Goal: Task Accomplishment & Management: Manage account settings

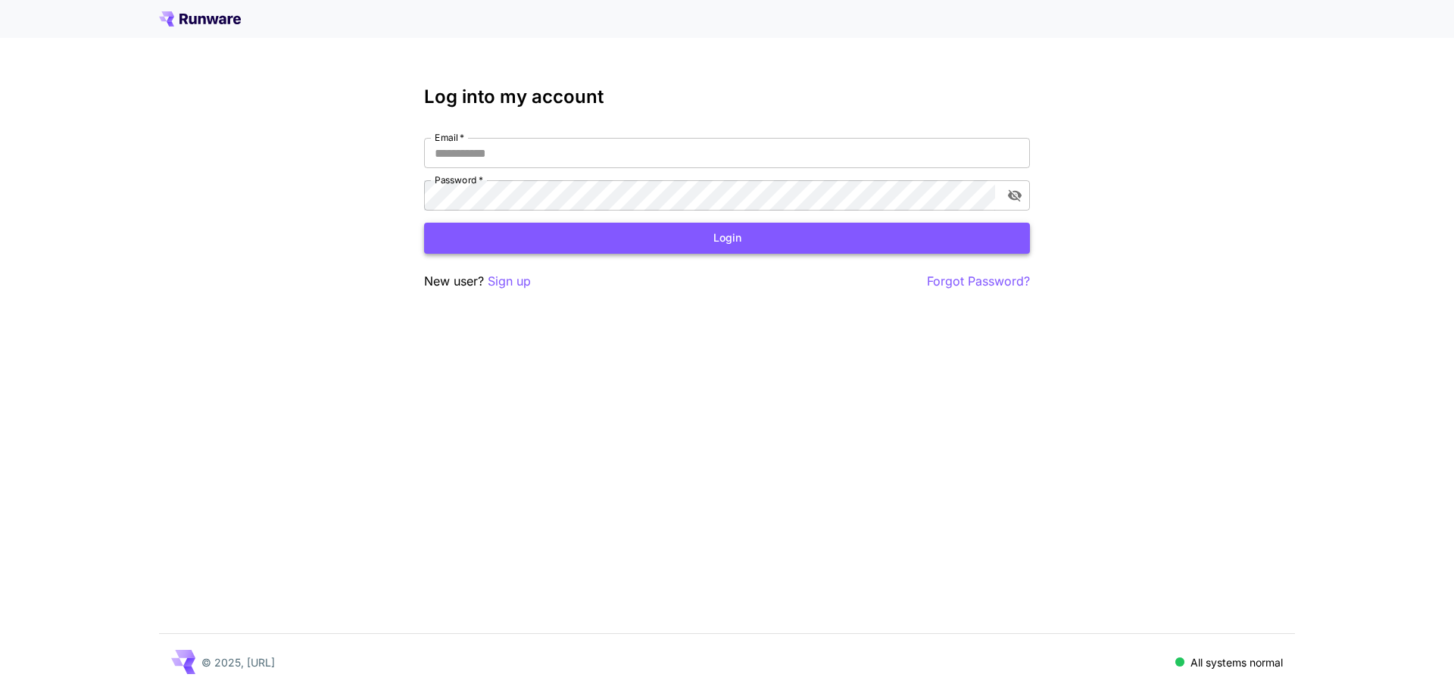
type input "**********"
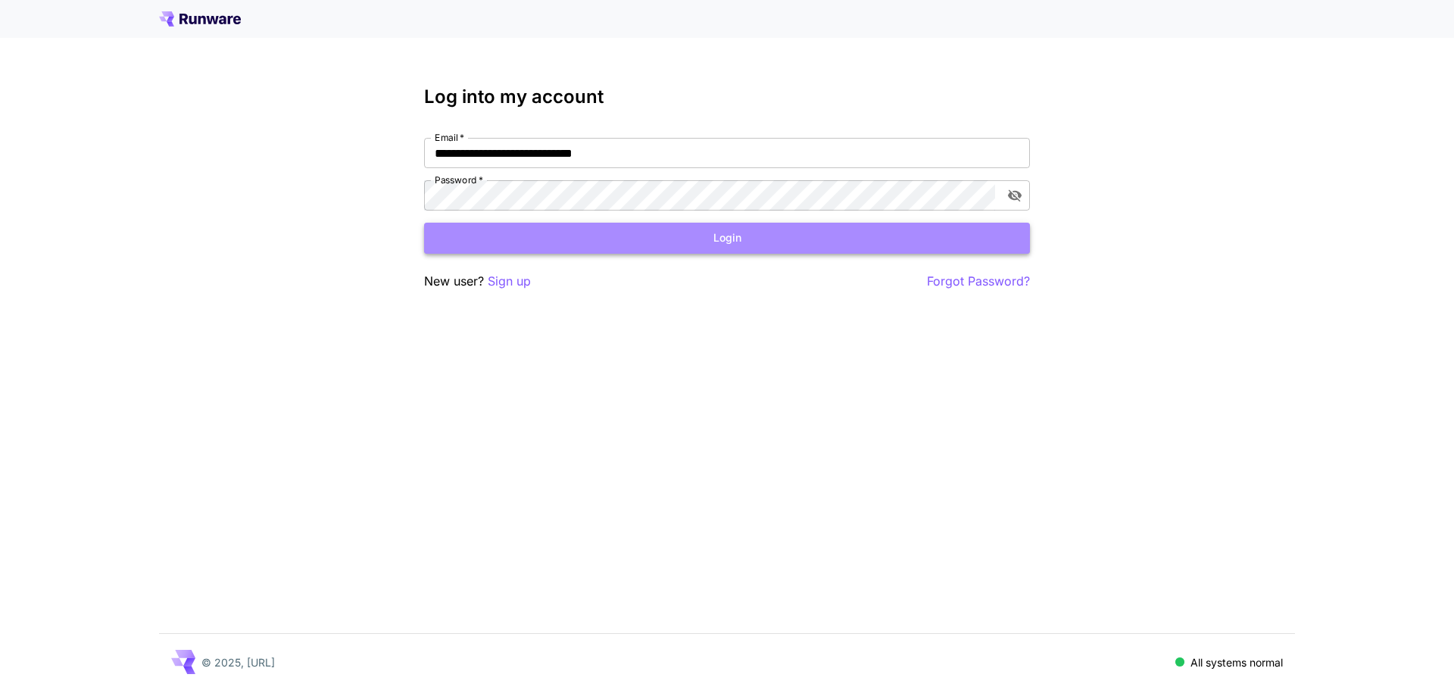
click at [737, 235] on button "Login" at bounding box center [727, 238] width 606 height 31
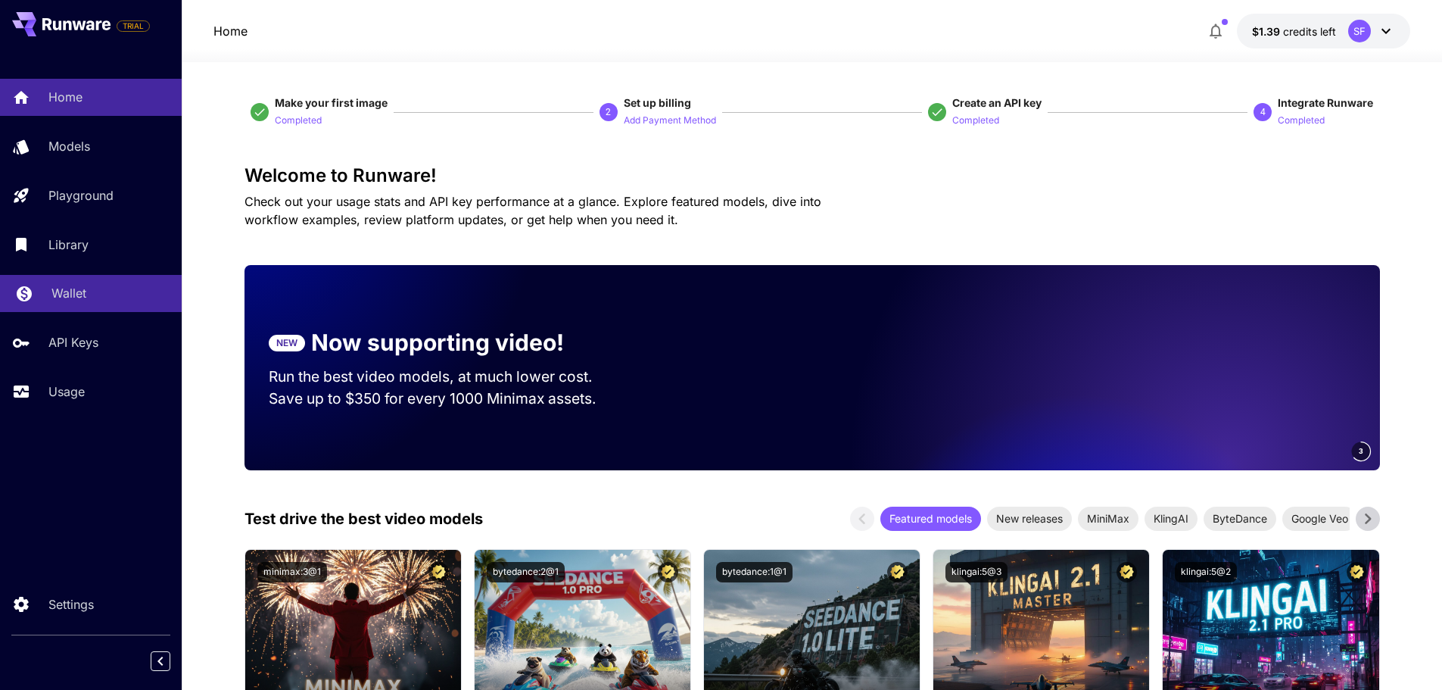
click at [75, 287] on p "Wallet" at bounding box center [68, 293] width 35 height 18
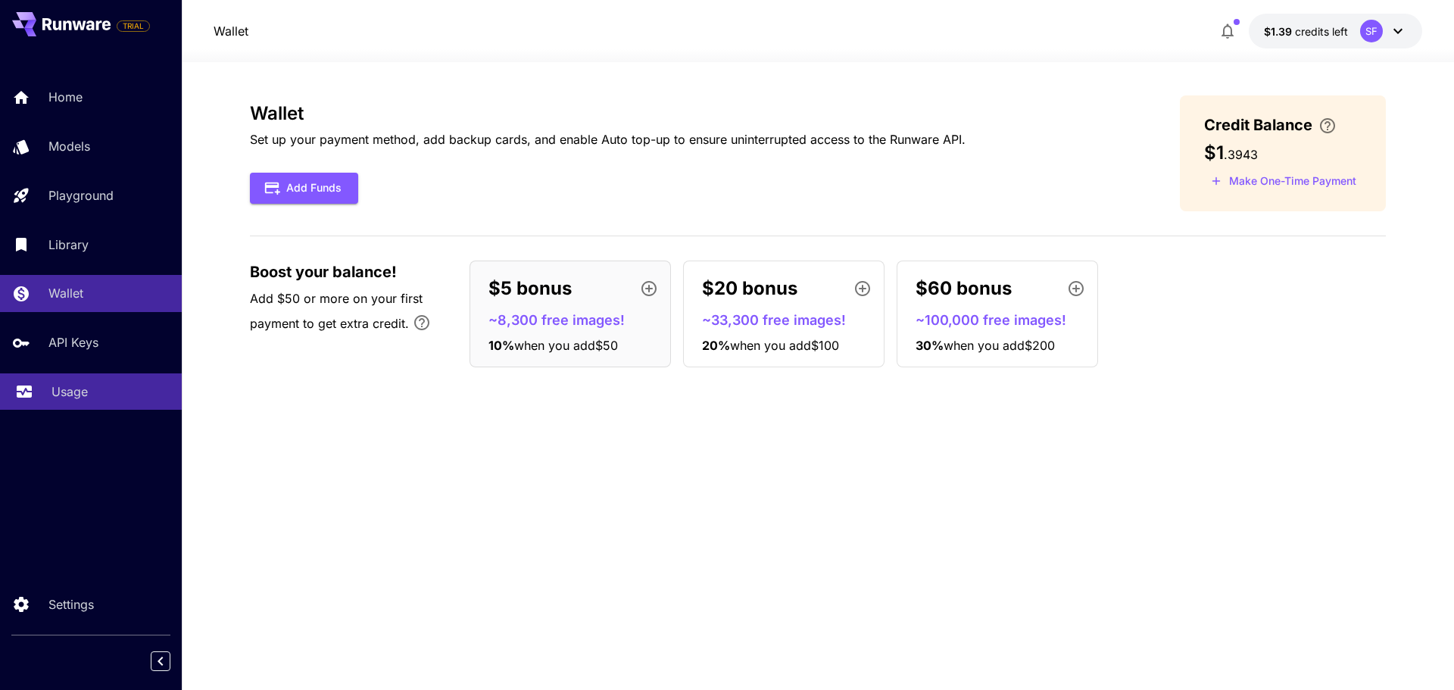
click at [95, 397] on div "Usage" at bounding box center [110, 391] width 118 height 18
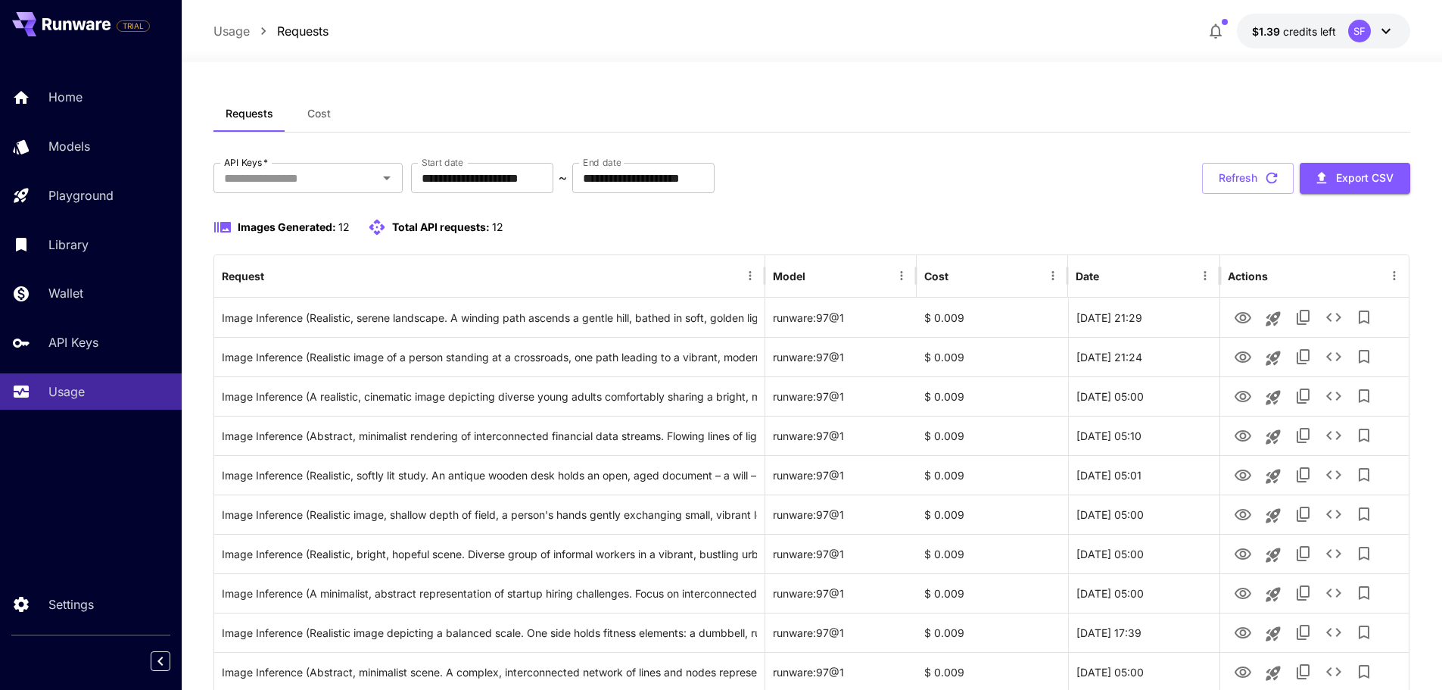
click at [325, 114] on span "Cost" at bounding box center [318, 114] width 23 height 14
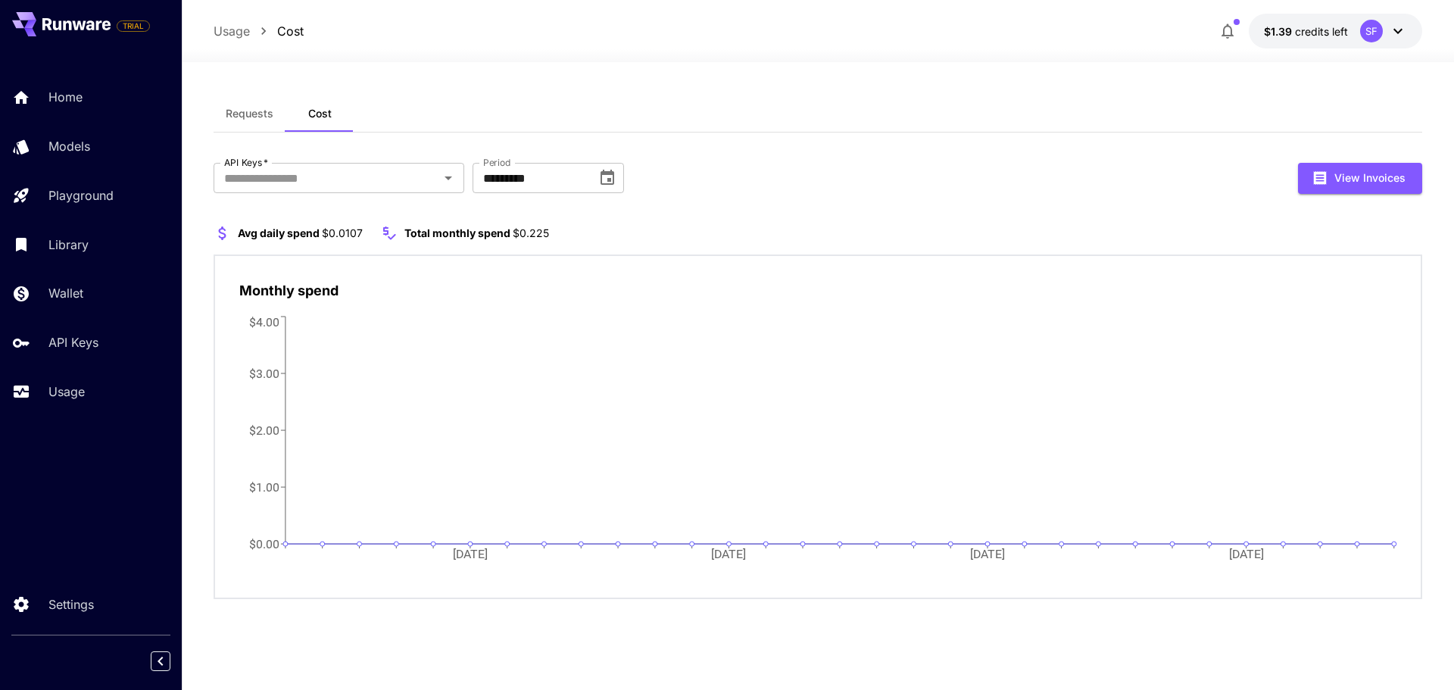
drag, startPoint x: 248, startPoint y: 113, endPoint x: 296, endPoint y: 121, distance: 49.2
click at [248, 112] on span "Requests" at bounding box center [250, 114] width 48 height 14
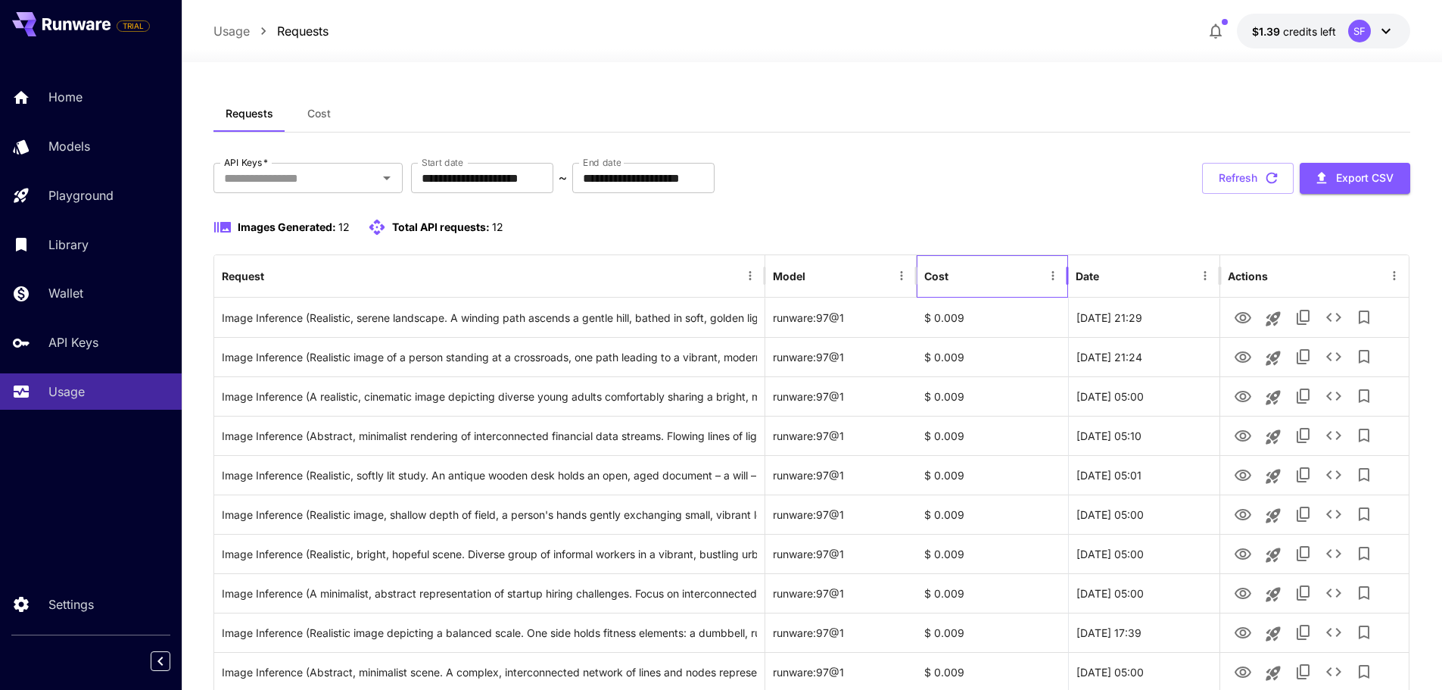
click at [943, 274] on div "Cost" at bounding box center [936, 276] width 24 height 13
click at [946, 276] on div "Cost" at bounding box center [936, 276] width 24 height 13
click at [1054, 277] on icon "Menu" at bounding box center [1053, 276] width 14 height 14
click at [961, 273] on icon "Sort" at bounding box center [960, 275] width 9 height 9
click at [1070, 180] on div "**********" at bounding box center [812, 178] width 1198 height 31
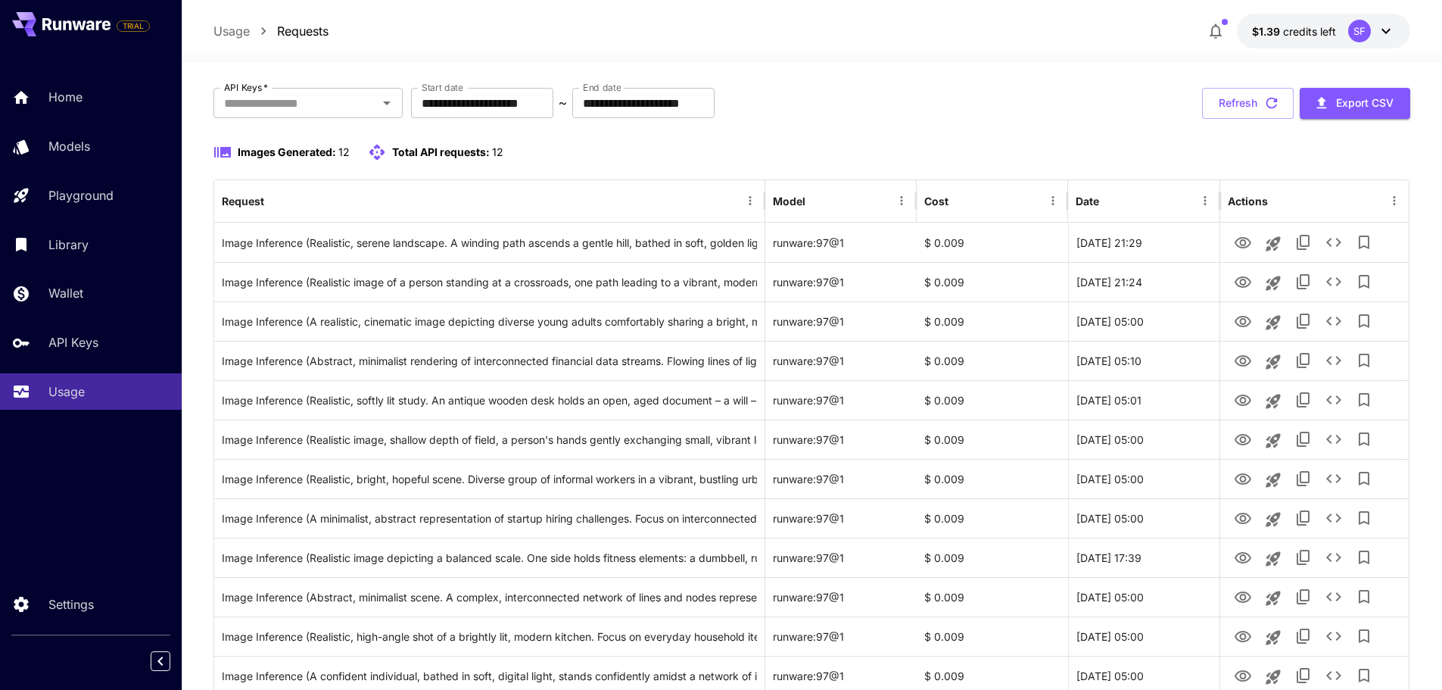
scroll to position [167, 0]
